Goal: Information Seeking & Learning: Learn about a topic

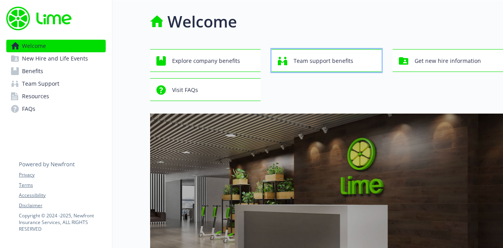
click at [319, 64] on span "Team support benefits" at bounding box center [324, 60] width 60 height 15
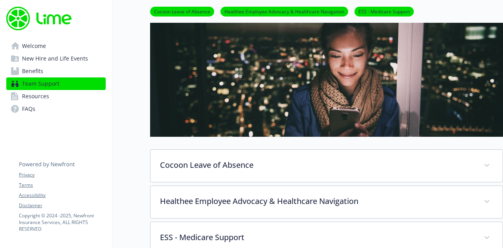
scroll to position [39, 0]
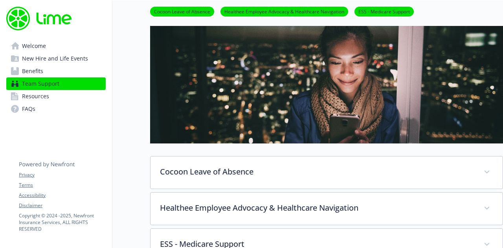
click at [40, 72] on span "Benefits" at bounding box center [32, 71] width 21 height 13
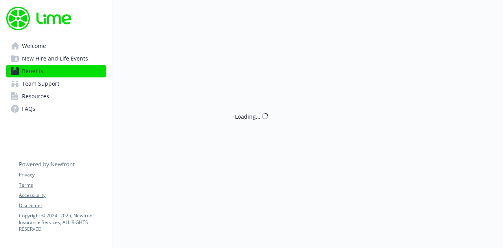
scroll to position [39, 0]
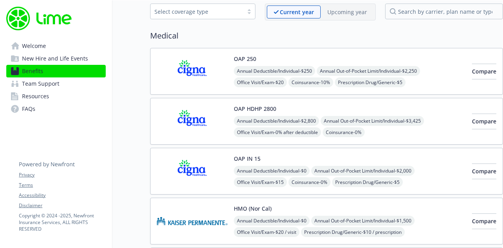
click at [55, 56] on span "New Hire and Life Events" at bounding box center [55, 58] width 66 height 13
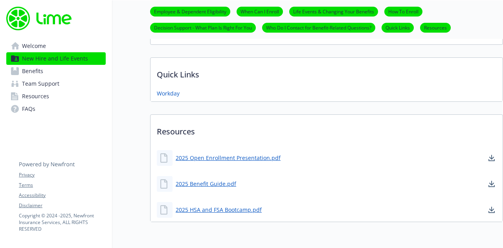
scroll to position [511, 0]
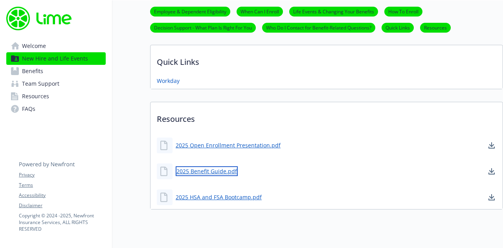
click at [221, 168] on link "2025 Benefit Guide.pdf" at bounding box center [207, 171] width 62 height 10
click at [41, 74] on span "Benefits" at bounding box center [32, 71] width 21 height 13
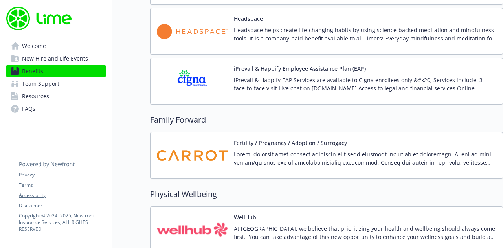
scroll to position [1730, 0]
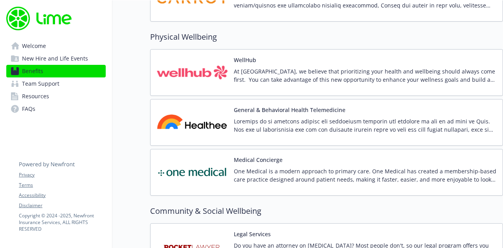
click at [195, 63] on img at bounding box center [192, 72] width 71 height 33
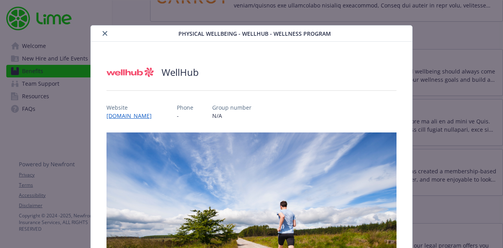
scroll to position [18, 0]
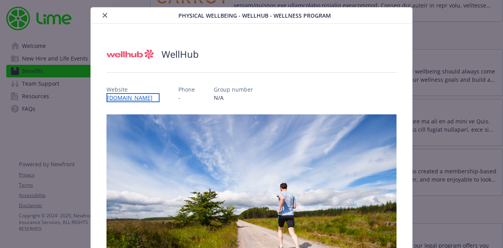
click at [135, 99] on link "[DOMAIN_NAME]" at bounding box center [133, 97] width 53 height 9
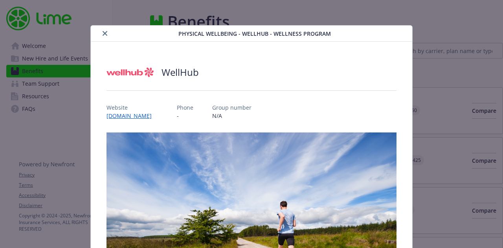
scroll to position [24, 0]
